Goal: Task Accomplishment & Management: Complete application form

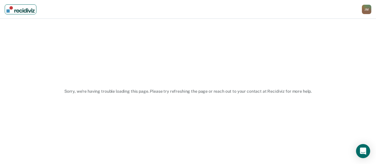
click at [19, 10] on img "Main navigation" at bounding box center [20, 9] width 28 height 6
click at [315, 147] on div "Something went wrong loading your cases. Please try again or contact us for sup…" at bounding box center [252, 148] width 182 height 5
click at [365, 6] on div "J M" at bounding box center [366, 9] width 9 height 9
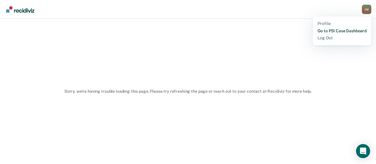
click at [325, 30] on link "Go to PSI Case Dashboard" at bounding box center [342, 31] width 49 height 5
click at [326, 38] on link "Log Out" at bounding box center [342, 38] width 49 height 5
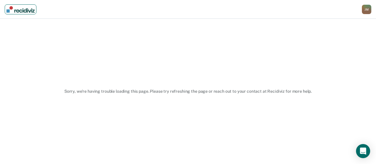
click at [32, 10] on img "Main navigation" at bounding box center [20, 9] width 28 height 6
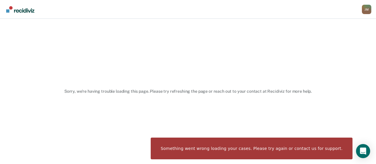
click at [267, 134] on div "Sorry, we’re having trouble loading this page. Please try refreshing the page o…" at bounding box center [188, 92] width 376 height 146
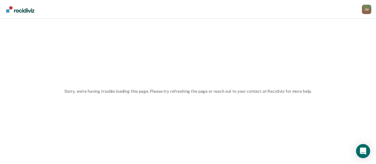
click at [286, 162] on div "Sorry, we’re having trouble loading this page. Please try refreshing the page o…" at bounding box center [188, 92] width 376 height 146
click at [178, 67] on div "Sorry, we’re having trouble loading this page. Please try refreshing the page o…" at bounding box center [188, 92] width 376 height 146
click at [360, 151] on icon "Open Intercom Messenger" at bounding box center [364, 152] width 8 height 8
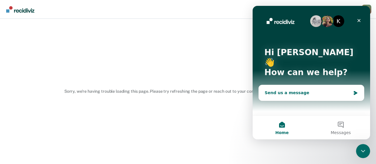
click at [301, 90] on div "Send us a message" at bounding box center [308, 93] width 86 height 6
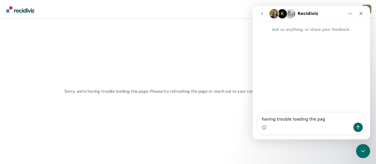
type textarea "having trouble loading the page"
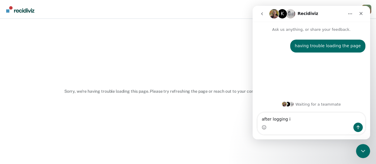
type textarea "after logging in"
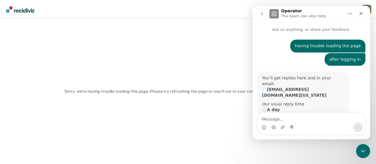
click at [231, 54] on div "Sorry, we’re having trouble loading this page. Please try refreshing the page o…" at bounding box center [188, 92] width 376 height 146
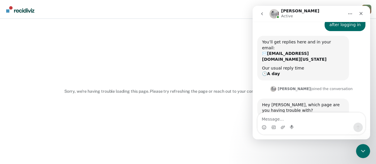
scroll to position [39, 0]
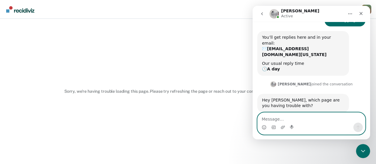
click at [279, 118] on textarea "Message…" at bounding box center [312, 118] width 108 height 10
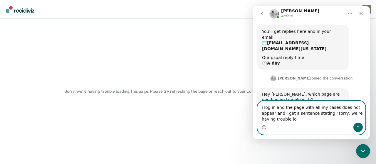
scroll to position [51, 0]
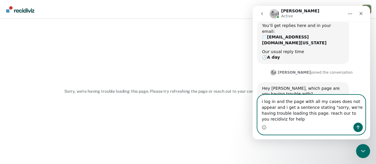
click at [316, 114] on textarea "i log in and the page with all my cases does not appear and i get a sentence st…" at bounding box center [312, 109] width 108 height 28
type textarea "i log in and the page with all my cases does not appear and i get a sentence st…"
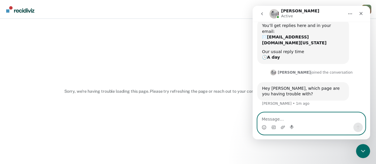
scroll to position [74, 0]
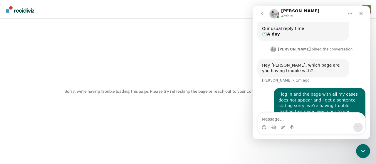
click at [212, 45] on div "Sorry, we’re having trouble loading this page. Please try refreshing the page o…" at bounding box center [188, 92] width 376 height 146
click at [261, 12] on icon "go back" at bounding box center [262, 13] width 5 height 5
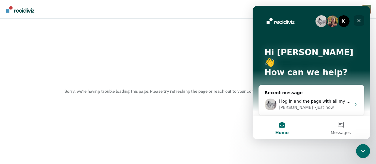
click at [357, 19] on icon "Close" at bounding box center [359, 20] width 5 height 5
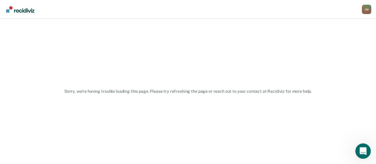
click at [358, 149] on div "Open Intercom Messenger" at bounding box center [362, 150] width 19 height 19
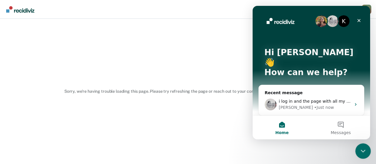
click at [357, 149] on div "Close Intercom Messenger" at bounding box center [362, 150] width 14 height 14
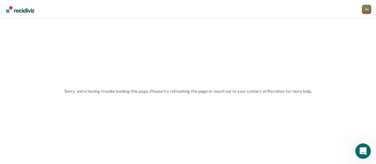
click at [362, 149] on icon "Open Intercom Messenger" at bounding box center [363, 151] width 10 height 10
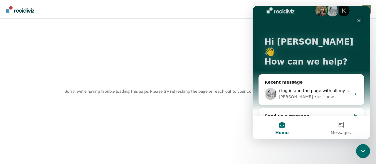
scroll to position [11, 0]
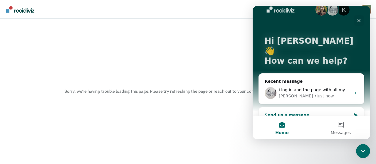
click at [349, 108] on div "Send us a message" at bounding box center [311, 116] width 105 height 16
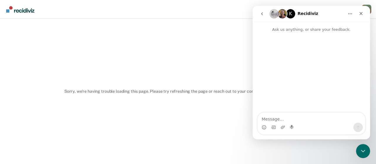
scroll to position [0, 0]
type textarea "this is what i get when i log in"
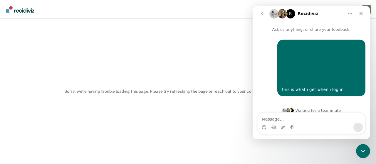
scroll to position [6, 0]
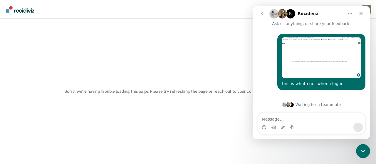
click at [298, 65] on img "Mayra says…" at bounding box center [321, 57] width 79 height 41
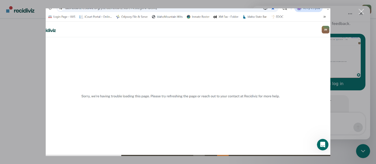
scroll to position [33, 0]
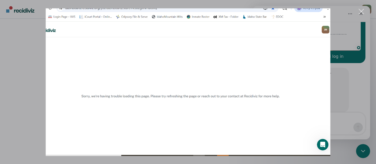
click at [363, 10] on div "Close" at bounding box center [362, 12] width 6 height 6
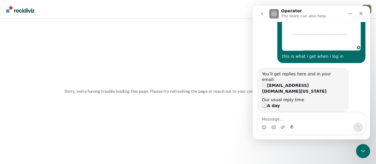
scroll to position [21, 0]
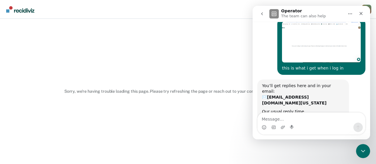
click at [307, 45] on img "Mayra says…" at bounding box center [321, 42] width 79 height 41
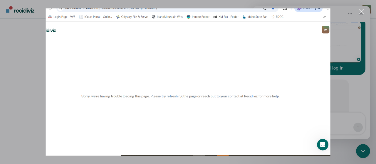
click at [362, 11] on div "Close" at bounding box center [362, 12] width 6 height 6
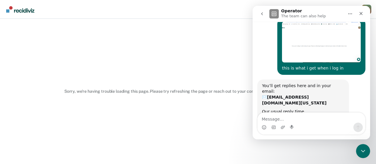
click at [263, 15] on icon "go back" at bounding box center [262, 13] width 5 height 5
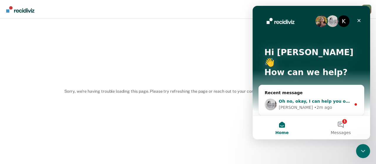
click at [334, 105] on div "Kim • 2m ago" at bounding box center [315, 108] width 72 height 6
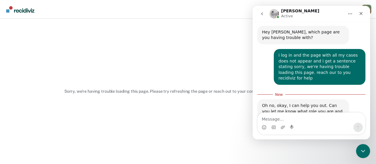
scroll to position [113, 0]
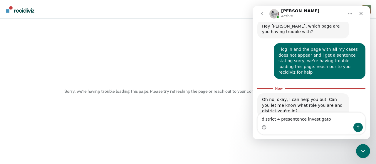
type textarea "district 4 presentence investigator"
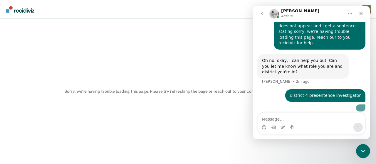
scroll to position [169, 0]
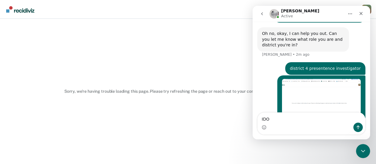
type textarea "IDOC"
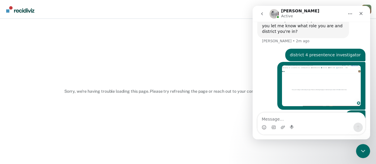
scroll to position [206, 0]
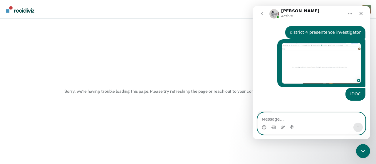
click at [285, 121] on textarea "Message…" at bounding box center [312, 118] width 108 height 10
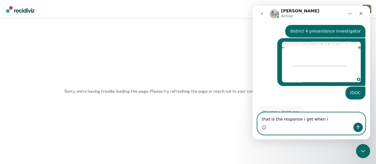
scroll to position [201, 0]
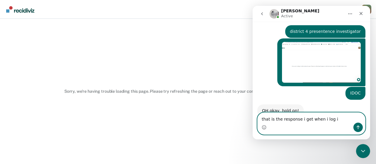
type textarea "that is the response i get when i log in"
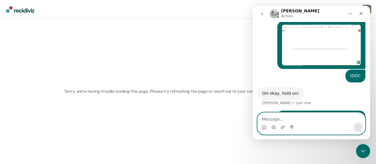
type textarea "m"
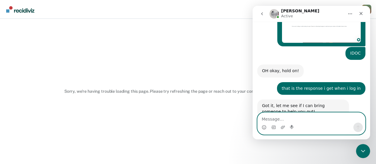
scroll to position [241, 0]
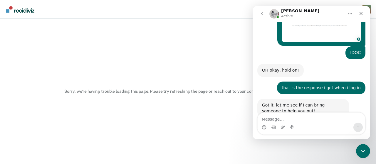
click at [315, 64] on div "OH okay, hold on! Kim • Just now" at bounding box center [312, 73] width 108 height 18
click at [263, 12] on icon "go back" at bounding box center [262, 13] width 5 height 5
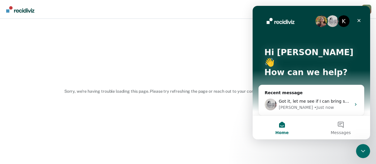
scroll to position [0, 0]
click at [231, 40] on div "Sorry, we’re having trouble loading this page. Please try refreshing the page o…" at bounding box center [188, 92] width 376 height 146
click at [329, 105] on div "Kim • Just now" at bounding box center [315, 108] width 72 height 6
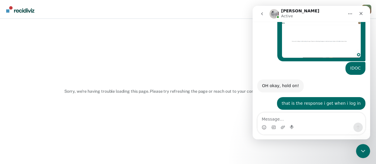
scroll to position [241, 0]
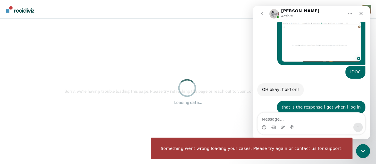
scroll to position [241, 0]
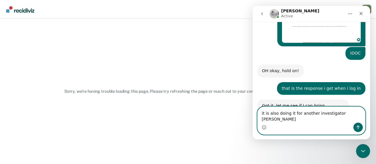
type textarea "it is also doing it for another investigator [PERSON_NAME]"
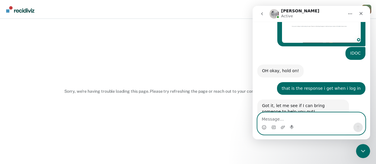
scroll to position [265, 0]
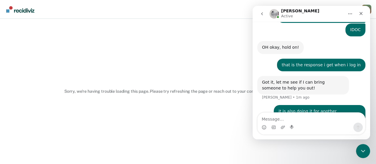
click at [262, 17] on button "go back" at bounding box center [262, 13] width 11 height 11
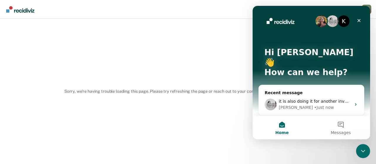
scroll to position [0, 0]
click at [322, 99] on span "it is also doing it for another investigator [PERSON_NAME]" at bounding box center [339, 101] width 120 height 5
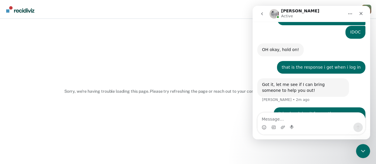
scroll to position [265, 0]
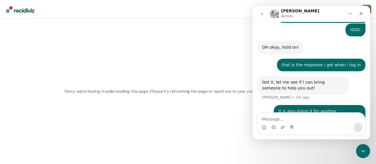
click at [263, 85] on div "Got it, let me see if I can bring someone to help you out! Kim • 2m ago" at bounding box center [312, 90] width 108 height 29
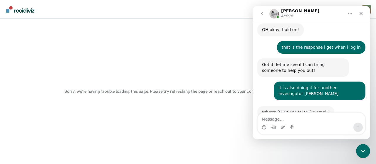
scroll to position [282, 0]
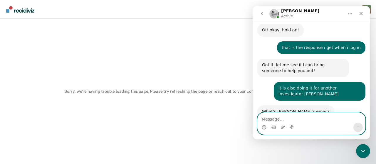
click at [285, 118] on textarea "Message…" at bounding box center [312, 118] width 108 height 10
paste textarea "[EMAIL_ADDRESS][DOMAIN_NAME][US_STATE]"
type textarea "[EMAIL_ADDRESS][DOMAIN_NAME][US_STATE]"
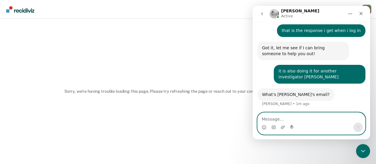
scroll to position [300, 0]
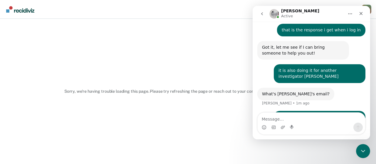
click at [261, 15] on icon "go back" at bounding box center [262, 13] width 5 height 5
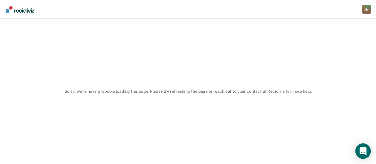
click at [364, 153] on icon "Open Intercom Messenger" at bounding box center [364, 152] width 8 height 8
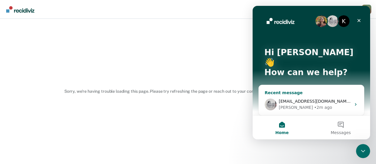
click at [325, 99] on span "[EMAIL_ADDRESS][DOMAIN_NAME][US_STATE]" at bounding box center [326, 101] width 95 height 5
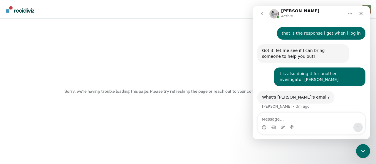
scroll to position [300, 0]
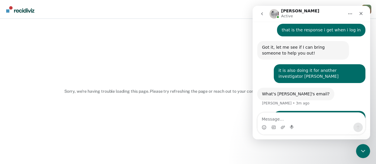
click at [176, 23] on div "Sorry, we’re having trouble loading this page. Please try refreshing the page o…" at bounding box center [188, 92] width 376 height 146
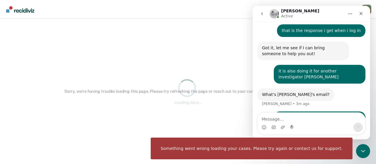
scroll to position [300, 0]
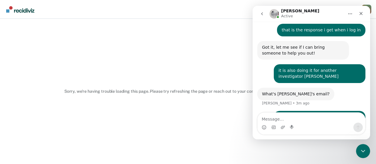
click at [266, 14] on button "go back" at bounding box center [262, 13] width 11 height 11
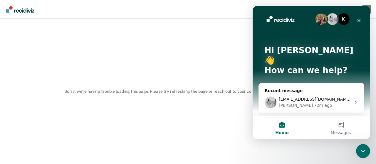
scroll to position [0, 0]
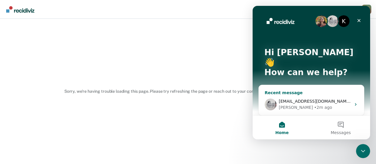
click at [336, 98] on div "[EMAIL_ADDRESS][DOMAIN_NAME][US_STATE]" at bounding box center [315, 101] width 72 height 6
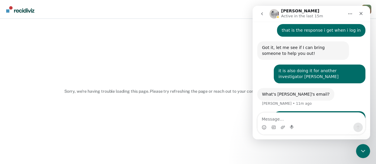
scroll to position [300, 0]
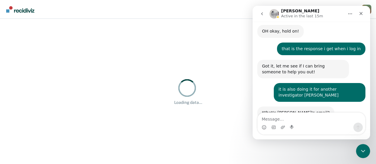
scroll to position [300, 0]
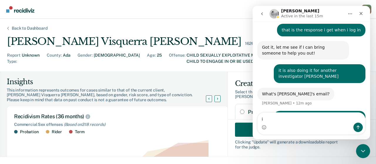
type textarea "i"
click at [260, 13] on icon "go back" at bounding box center [262, 13] width 5 height 5
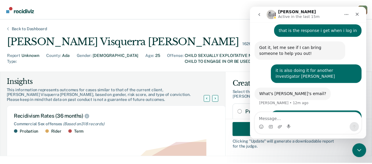
scroll to position [0, 0]
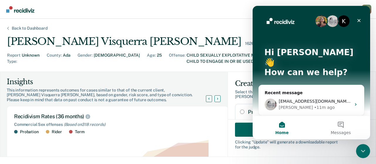
click at [239, 14] on nav "Juarez, Mayra J M Profile Go to PSI Case Dashboard Log Out" at bounding box center [188, 9] width 376 height 19
click at [220, 36] on div "Ruben Dario Visquerra Aguilar 162654 Due 07/17/2025 Edit Case Details" at bounding box center [188, 42] width 362 height 12
click at [21, 29] on div "Back to Dashboard" at bounding box center [30, 28] width 50 height 5
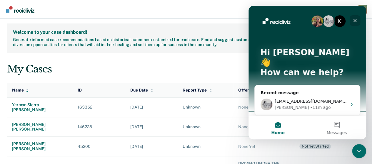
click at [355, 19] on icon "Close" at bounding box center [354, 20] width 5 height 5
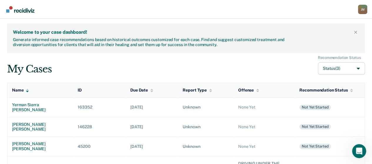
scroll to position [0, 0]
click at [165, 74] on div "My Cases Recommendation Status Status (3)" at bounding box center [186, 65] width 358 height 20
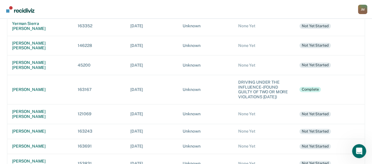
scroll to position [83, 0]
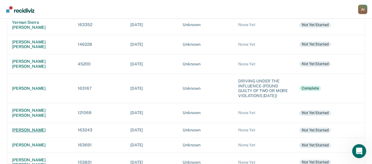
click at [29, 128] on div "dustin denny" at bounding box center [40, 130] width 56 height 5
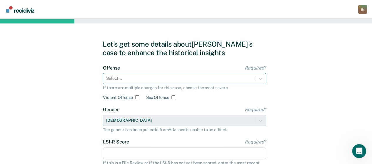
click at [182, 82] on div "Select..." at bounding box center [184, 78] width 163 height 11
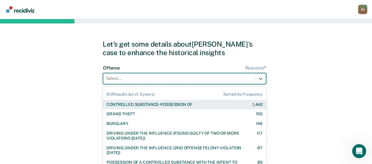
scroll to position [25, 0]
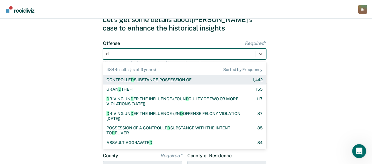
type input "dr"
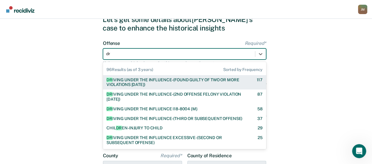
click at [175, 80] on div "DR IVING UNDER THE INFLUENCE-(FOUND GUILTY OF TWO OR MORE VIOLATIONS WITHIN 10 …" at bounding box center [176, 83] width 140 height 10
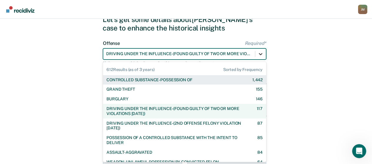
click at [263, 57] on div at bounding box center [260, 54] width 11 height 11
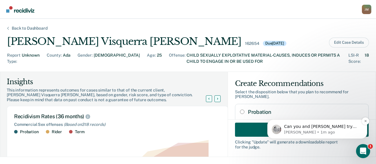
click at [318, 127] on p "Can you and [PERSON_NAME] try again, please?" at bounding box center [322, 127] width 76 height 6
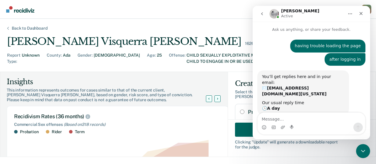
scroll to position [18, 0]
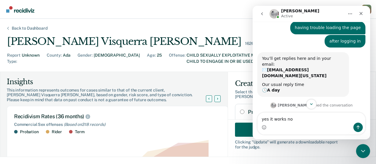
type textarea "yes it works now"
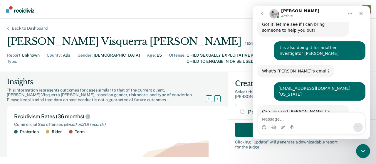
scroll to position [335, 0]
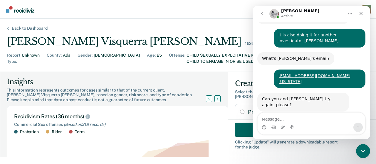
click at [263, 18] on button "go back" at bounding box center [262, 13] width 11 height 11
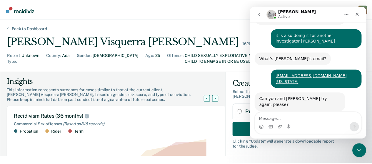
scroll to position [0, 0]
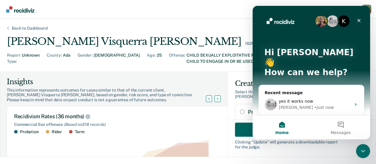
click at [40, 26] on div "Back to Dashboard" at bounding box center [30, 28] width 50 height 5
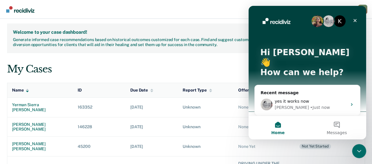
click at [105, 103] on td "163352" at bounding box center [99, 108] width 53 height 20
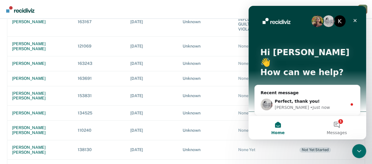
scroll to position [141, 0]
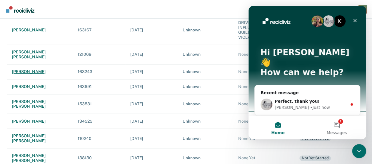
click at [34, 69] on div "[PERSON_NAME]" at bounding box center [40, 71] width 56 height 5
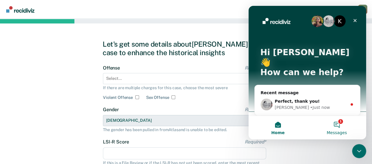
click at [338, 129] on button "1 Messages" at bounding box center [336, 128] width 59 height 24
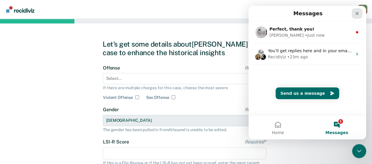
click at [355, 13] on icon "Close" at bounding box center [357, 13] width 5 height 5
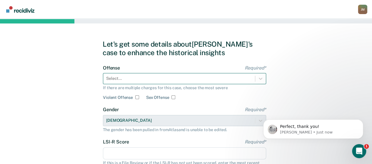
click at [167, 81] on div "Select..." at bounding box center [184, 78] width 163 height 11
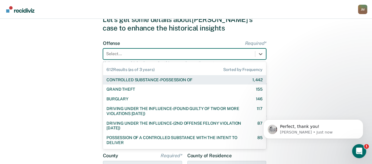
scroll to position [25, 0]
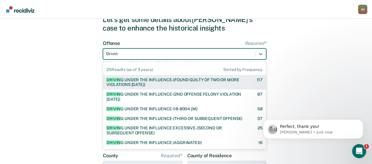
type input "Driving"
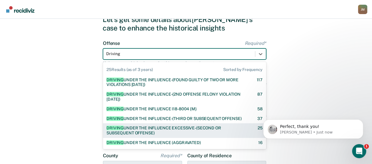
click at [145, 129] on div "DRIVING UNDER THE INFLUENCE EXCESSIVE-(SECOND OR SUBSEQUENT OFFENSE)" at bounding box center [176, 131] width 141 height 10
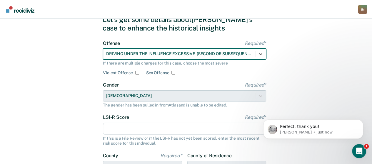
click at [131, 131] on input "LSI-R Score Required*" at bounding box center [184, 129] width 163 height 12
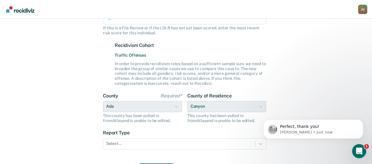
scroll to position [136, 0]
type input "17"
click at [224, 101] on div "County of [GEOGRAPHIC_DATA] This county has been pulled in from [GEOGRAPHIC_DAT…" at bounding box center [226, 108] width 79 height 30
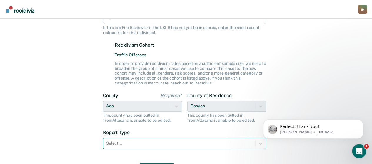
click at [179, 144] on div "Select..." at bounding box center [184, 143] width 163 height 11
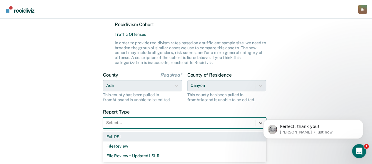
click at [161, 136] on div "Full PSI" at bounding box center [184, 137] width 163 height 10
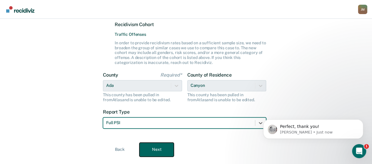
click at [158, 152] on button "Next" at bounding box center [156, 150] width 34 height 14
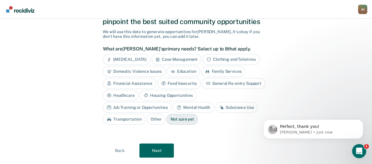
click at [184, 59] on div "Case Management" at bounding box center [176, 59] width 50 height 11
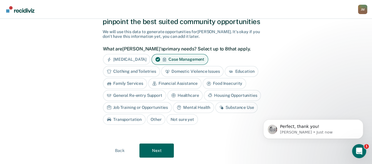
click at [225, 106] on div "Substance Use" at bounding box center [236, 107] width 42 height 11
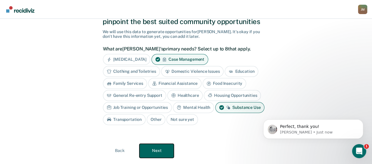
click at [164, 147] on button "Next" at bounding box center [156, 151] width 34 height 14
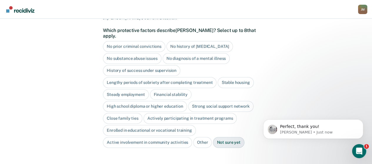
scroll to position [56, 0]
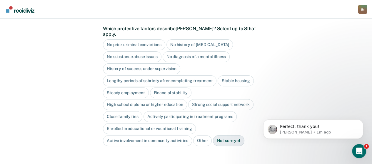
click at [132, 88] on div "Steady employment" at bounding box center [126, 93] width 46 height 11
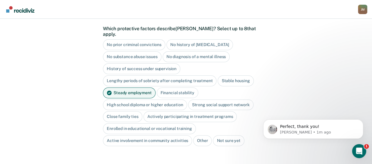
click at [170, 88] on div "Financial stability" at bounding box center [177, 93] width 41 height 11
click at [207, 100] on div "Strong social support network" at bounding box center [220, 105] width 65 height 11
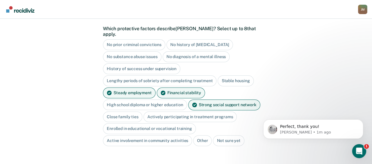
click at [239, 76] on div "Stable housing" at bounding box center [236, 81] width 36 height 11
click at [162, 100] on div "High school diploma or higher education" at bounding box center [145, 105] width 84 height 11
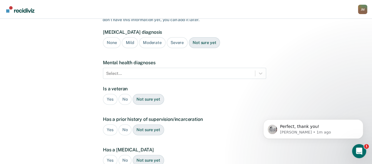
scroll to position [135, 0]
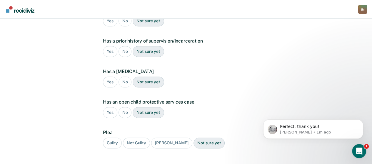
click at [110, 46] on div "Yes" at bounding box center [110, 51] width 14 height 11
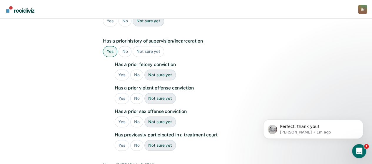
click at [135, 70] on div "No" at bounding box center [136, 75] width 13 height 11
click at [137, 93] on div "No" at bounding box center [136, 98] width 13 height 11
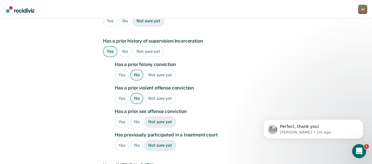
click at [135, 117] on div "No" at bounding box center [136, 122] width 13 height 11
click at [132, 140] on div "No" at bounding box center [136, 145] width 13 height 11
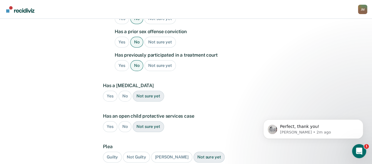
scroll to position [241, 0]
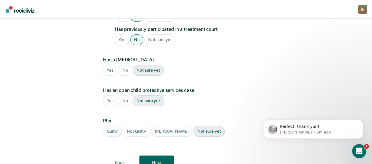
click at [122, 65] on div "No" at bounding box center [124, 70] width 13 height 11
click at [126, 96] on div "No" at bounding box center [124, 101] width 13 height 11
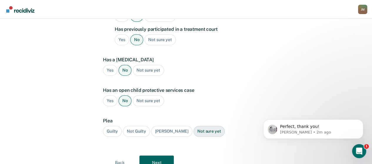
click at [114, 126] on div "Guilty" at bounding box center [112, 131] width 19 height 11
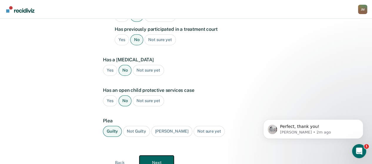
click at [156, 156] on button "Next" at bounding box center [156, 163] width 34 height 14
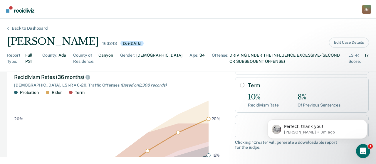
scroll to position [89, 0]
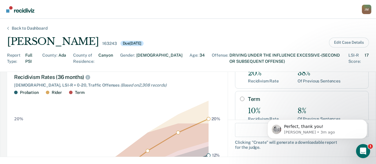
drag, startPoint x: 368, startPoint y: 88, endPoint x: 112, endPoint y: 13, distance: 267.5
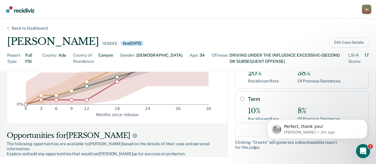
scroll to position [142, 0]
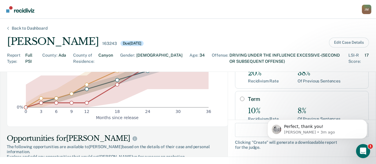
drag, startPoint x: 365, startPoint y: 112, endPoint x: 365, endPoint y: 96, distance: 15.6
click at [365, 107] on html "Perfect, thank you! [PERSON_NAME] • 3m ago" at bounding box center [318, 127] width 118 height 41
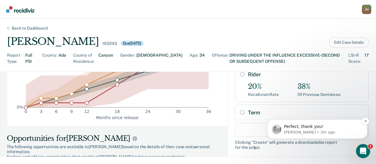
scroll to position [74, 0]
click at [365, 125] on div "Perfect, thank you! [PERSON_NAME] • 3m ago" at bounding box center [318, 129] width 100 height 19
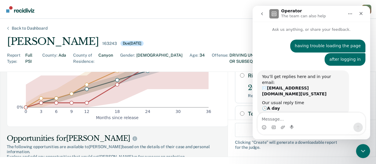
scroll to position [1, 0]
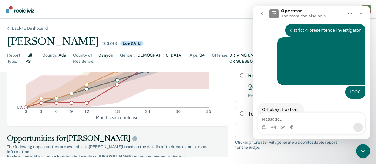
click at [228, 27] on div "Back to Dashboard [PERSON_NAME] 163243 Due [DATE] Edit Case Details Report Type…" at bounding box center [188, 92] width 376 height 146
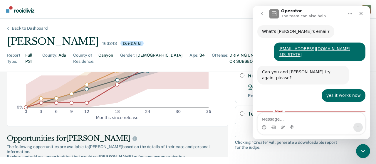
scroll to position [362, 0]
click at [261, 13] on icon "go back" at bounding box center [262, 13] width 5 height 5
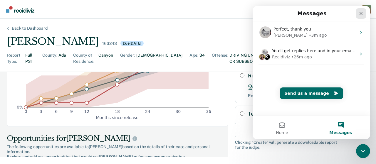
click at [361, 13] on icon "Close" at bounding box center [361, 13] width 5 height 5
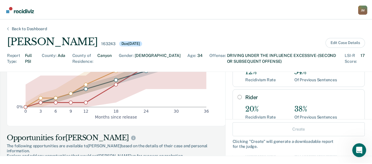
scroll to position [51, 0]
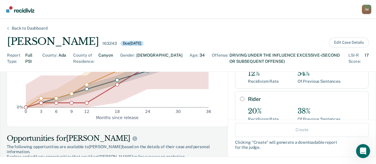
click at [240, 97] on input "Rider" at bounding box center [242, 99] width 4 height 5
radio input "true"
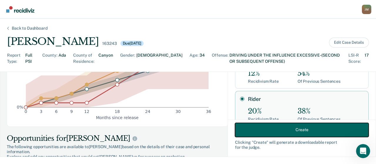
click at [288, 135] on button "Create" at bounding box center [302, 130] width 134 height 14
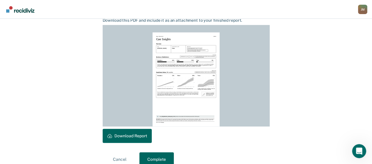
scroll to position [171, 0]
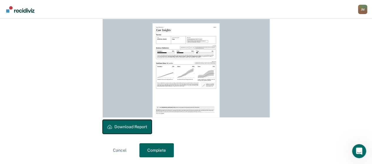
click at [143, 127] on button "Download Report" at bounding box center [127, 127] width 49 height 14
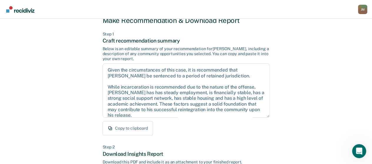
scroll to position [16, 0]
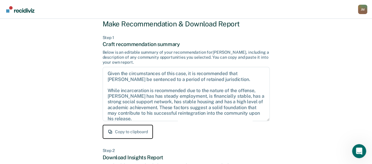
click at [146, 133] on button "Copy to clipboard" at bounding box center [128, 132] width 50 height 14
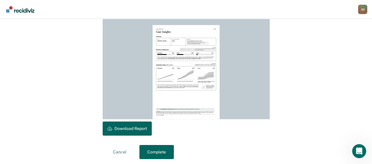
scroll to position [171, 0]
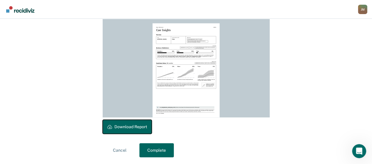
click at [144, 126] on button "Download Report" at bounding box center [127, 127] width 49 height 14
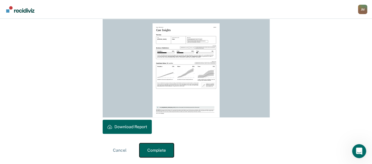
click at [156, 149] on button "Complete" at bounding box center [156, 150] width 34 height 14
